Goal: Information Seeking & Learning: Learn about a topic

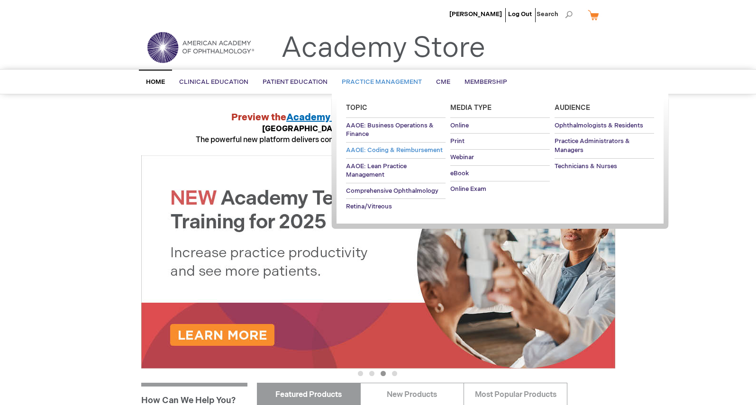
click at [383, 151] on span "AAOE: Coding & Reimbursement" at bounding box center [394, 150] width 97 height 8
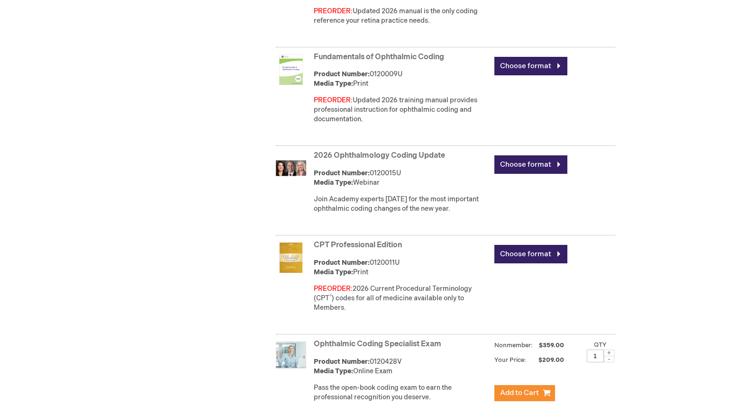
scroll to position [531, 0]
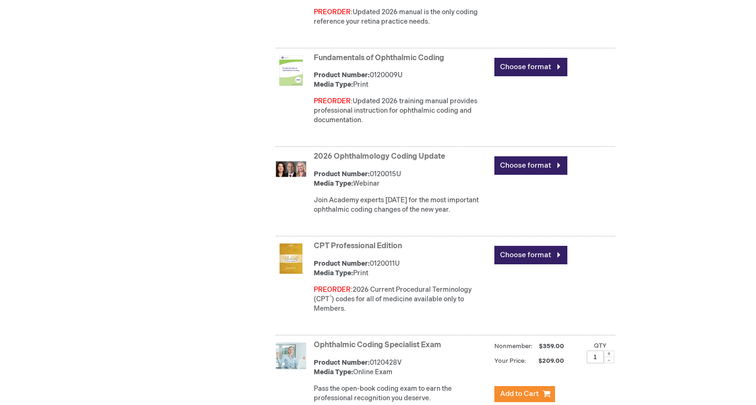
click at [386, 156] on link "2026 Ophthalmology Coding Update" at bounding box center [379, 156] width 131 height 9
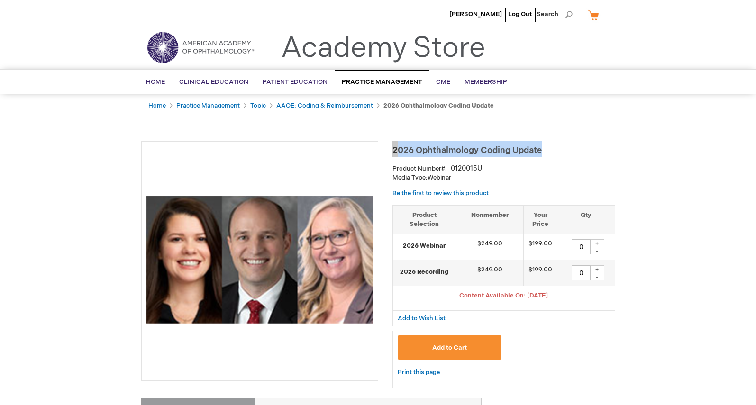
drag, startPoint x: 547, startPoint y: 151, endPoint x: 392, endPoint y: 147, distance: 154.6
click at [392, 147] on h1 "2026 Ophthalmology Coding Update" at bounding box center [503, 149] width 223 height 16
copy span "2026 Ophthalmology Coding Update"
